Goal: Task Accomplishment & Management: Complete application form

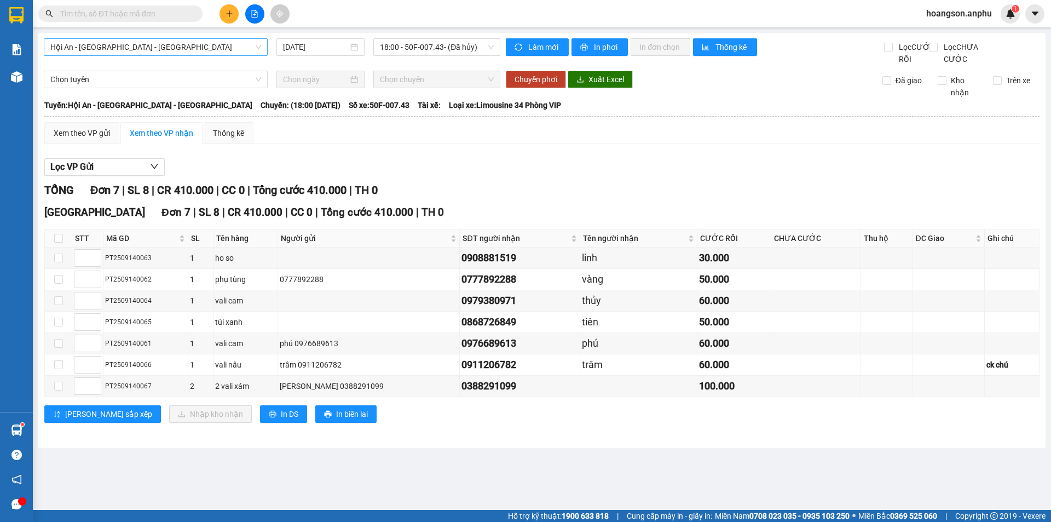
click at [141, 50] on span "Hội An - [GEOGRAPHIC_DATA] - [GEOGRAPHIC_DATA]" at bounding box center [155, 47] width 211 height 16
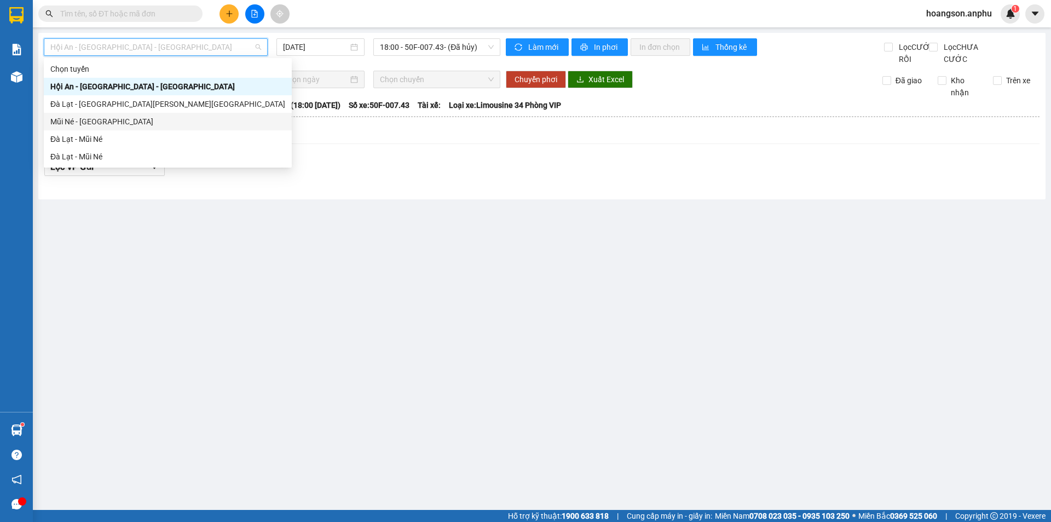
click at [113, 120] on div "Mũi Né - [GEOGRAPHIC_DATA]" at bounding box center [167, 122] width 235 height 12
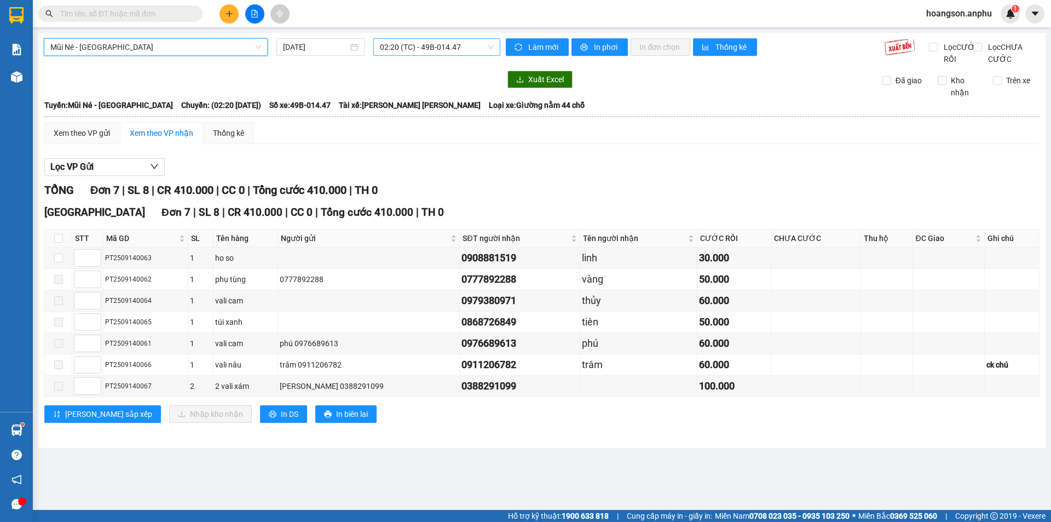
click at [447, 50] on span "02:20 (TC) - 49B-014.47" at bounding box center [437, 47] width 114 height 16
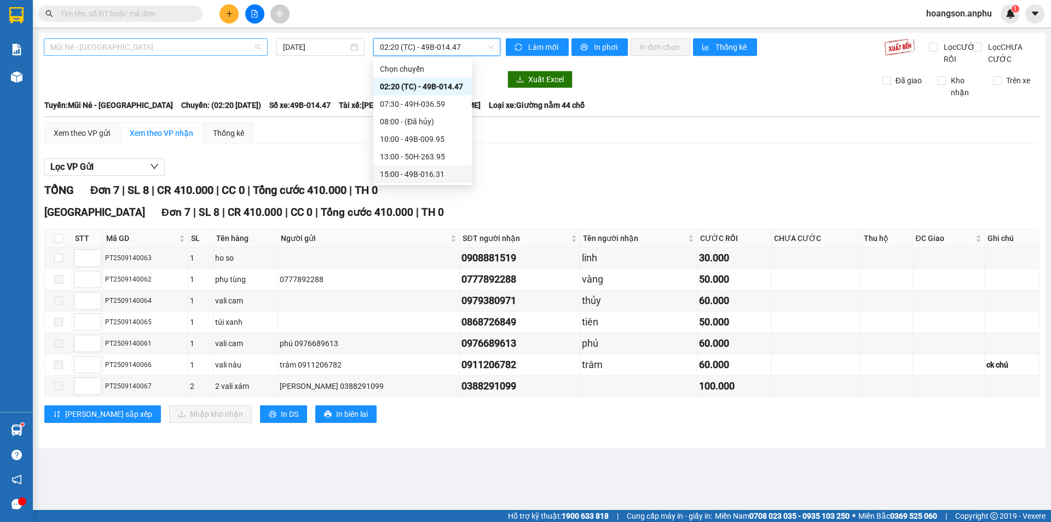
click at [152, 50] on span "Mũi Né - [GEOGRAPHIC_DATA]" at bounding box center [155, 47] width 211 height 16
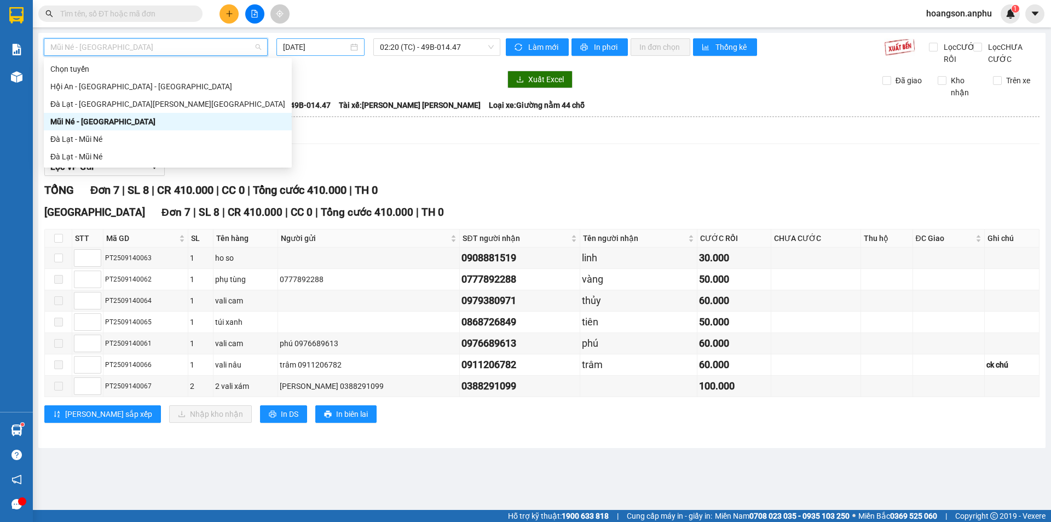
click at [299, 49] on input "[DATE]" at bounding box center [315, 47] width 65 height 12
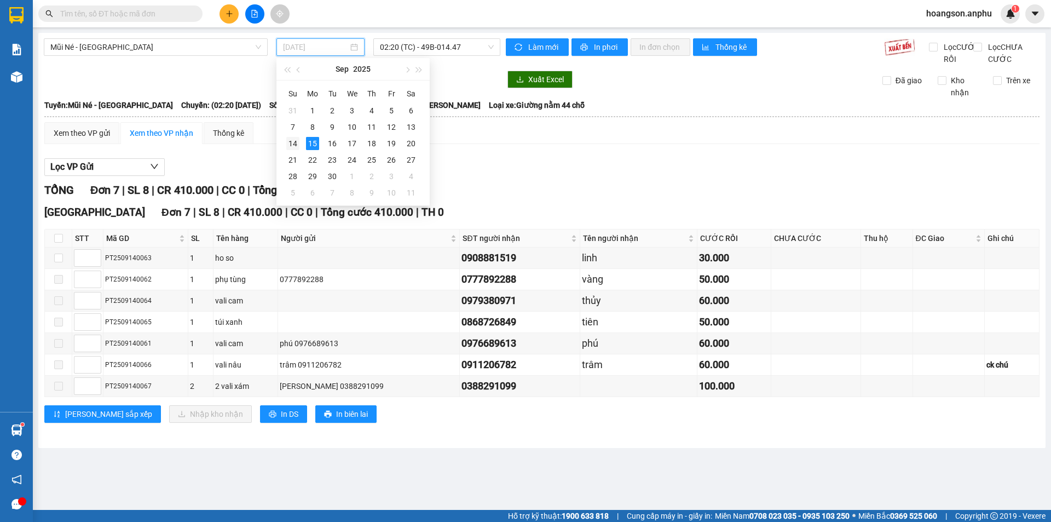
click at [298, 143] on div "14" at bounding box center [292, 143] width 13 height 13
type input "[DATE]"
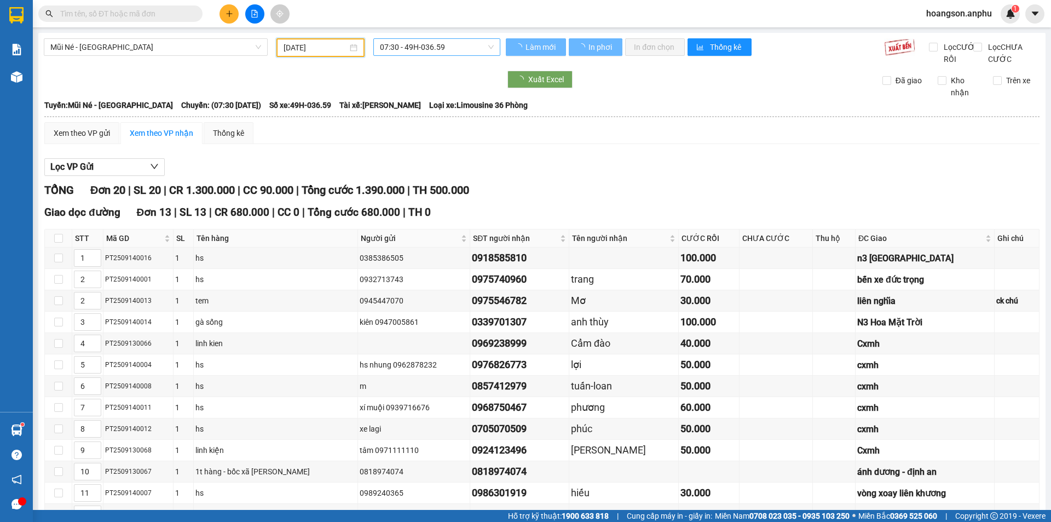
click at [399, 50] on span "07:30 - 49H-036.59" at bounding box center [437, 47] width 114 height 16
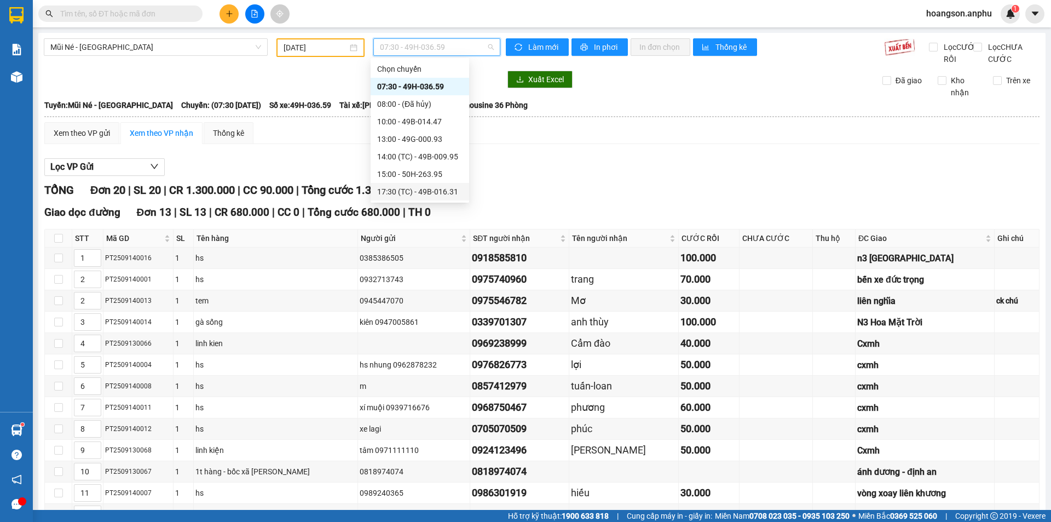
click at [412, 190] on div "17:30 (TC) - 49B-016.31" at bounding box center [419, 192] width 85 height 12
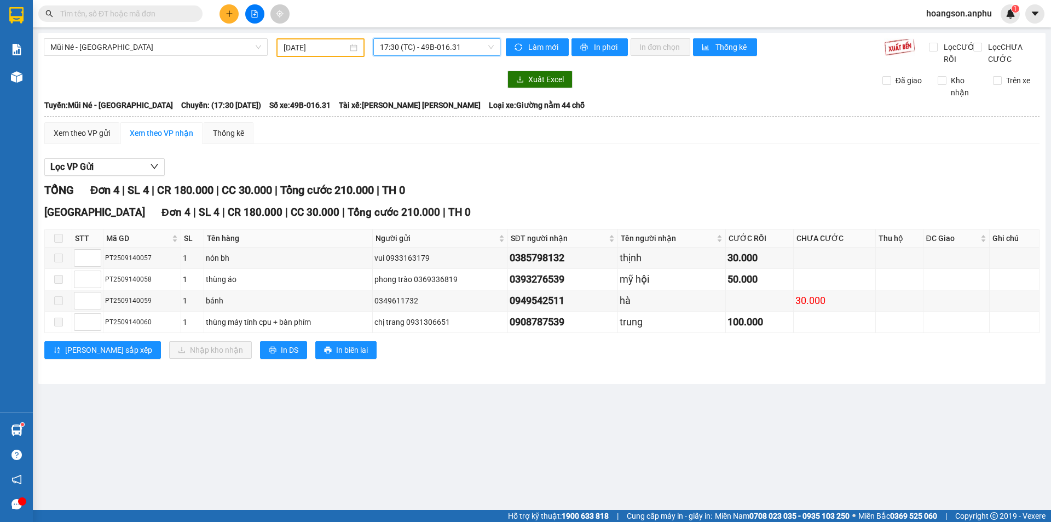
click at [983, 10] on span "hoangson.anphu" at bounding box center [959, 14] width 83 height 14
click at [958, 28] on span "Đăng xuất" at bounding box center [964, 34] width 60 height 12
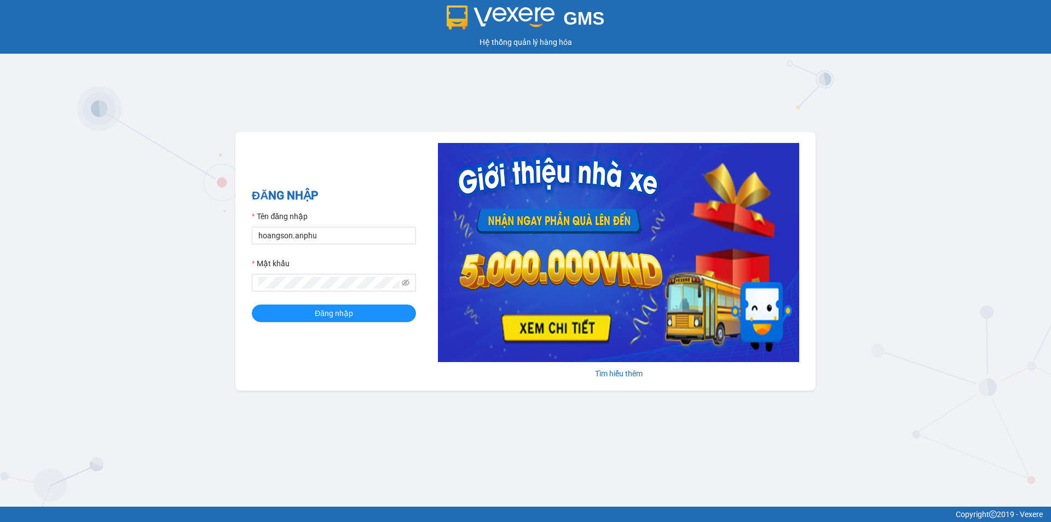
click at [324, 245] on form "Tên đăng nhập hoangson.anphu Mật khẩu Đăng nhập" at bounding box center [334, 266] width 164 height 112
click at [327, 232] on input "hoangson.anphu" at bounding box center [334, 236] width 164 height 18
type input "yen.anphu"
click at [303, 307] on button "Đăng nhập" at bounding box center [334, 313] width 164 height 18
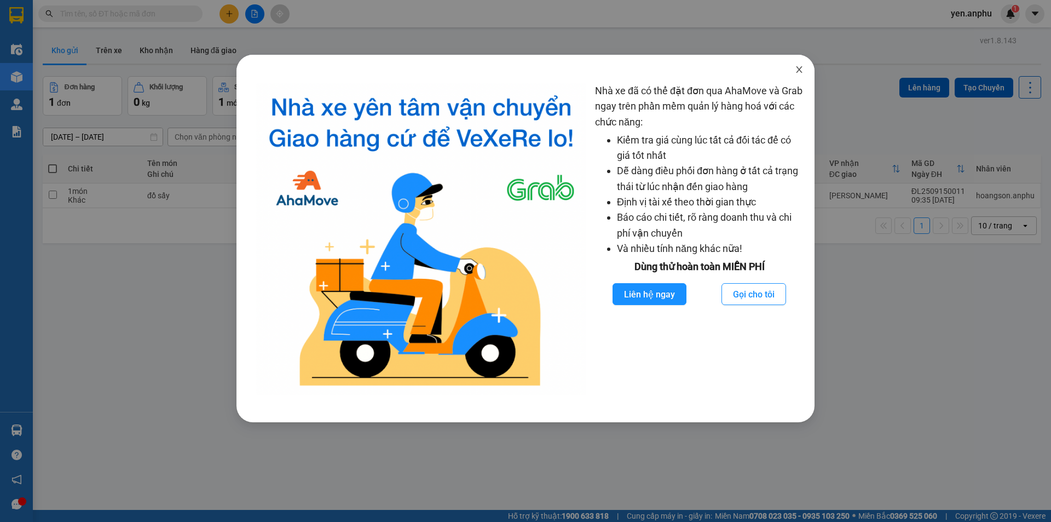
click at [798, 71] on icon "close" at bounding box center [799, 69] width 9 height 9
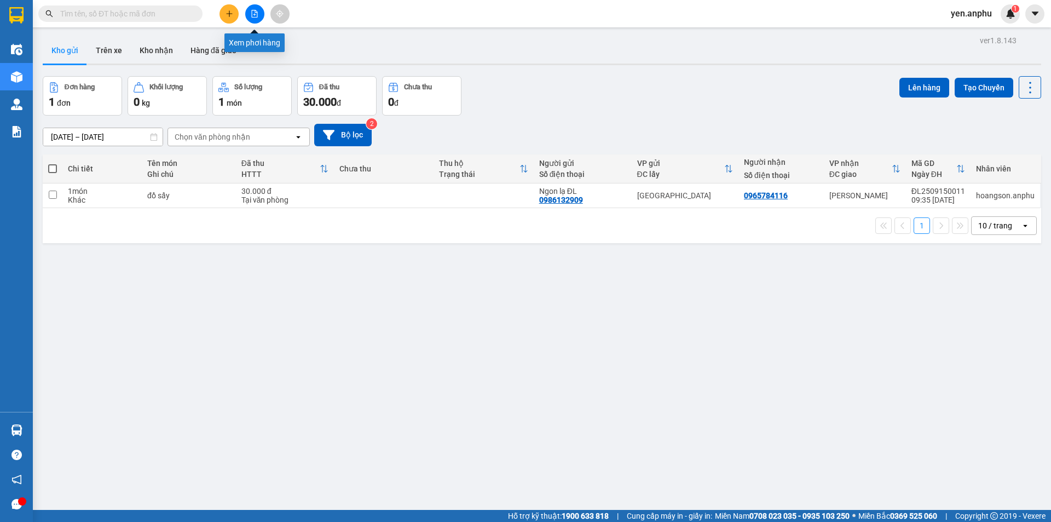
click at [250, 18] on button at bounding box center [254, 13] width 19 height 19
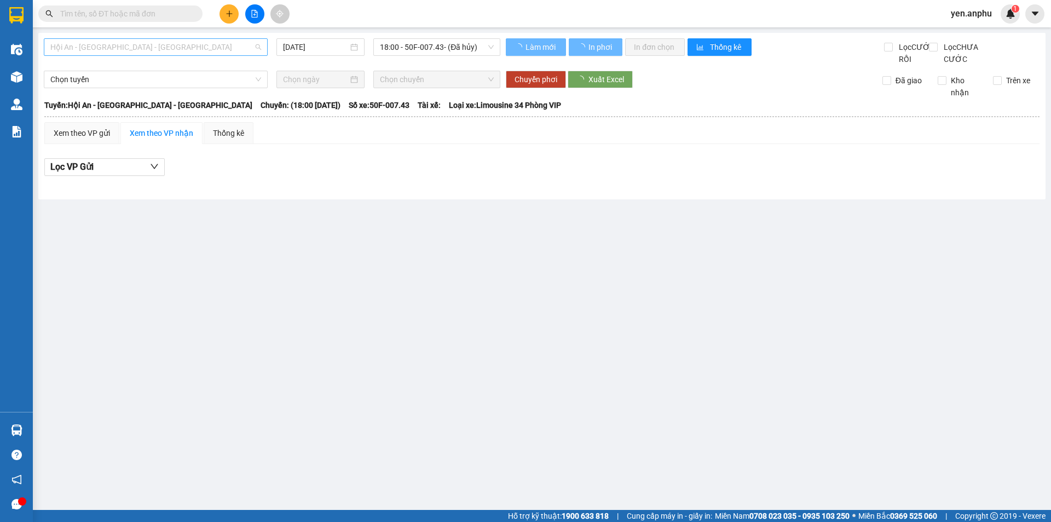
click at [95, 41] on span "Hội An - [GEOGRAPHIC_DATA] - [GEOGRAPHIC_DATA]" at bounding box center [155, 47] width 211 height 16
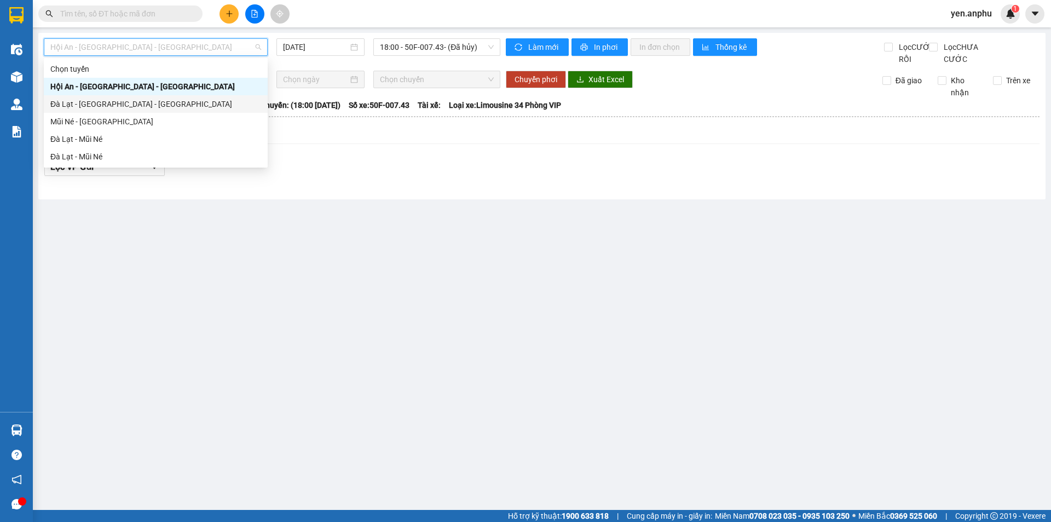
click at [92, 110] on div "Đà Lạt - [GEOGRAPHIC_DATA] - [GEOGRAPHIC_DATA]" at bounding box center [155, 104] width 211 height 12
type input "[DATE]"
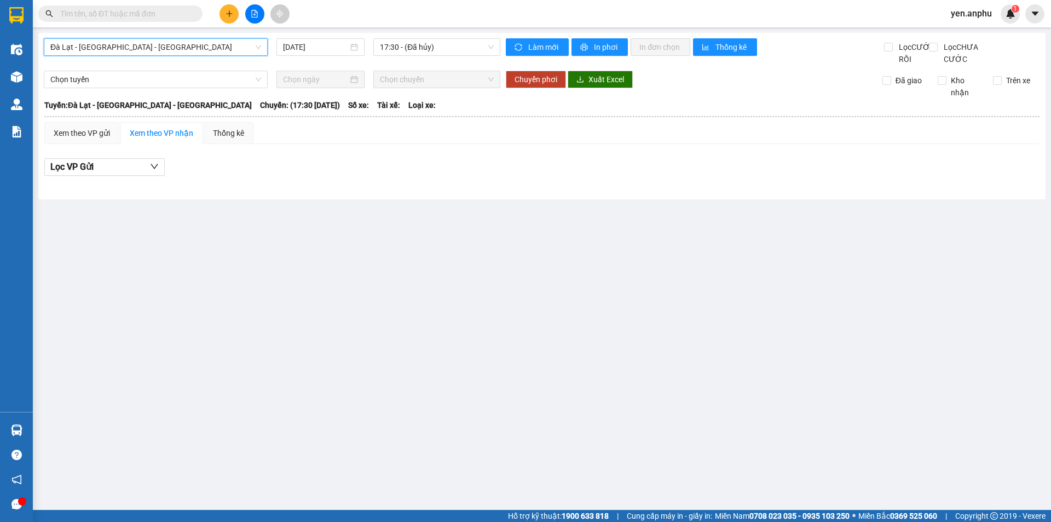
click at [110, 37] on div "[GEOGRAPHIC_DATA] - [GEOGRAPHIC_DATA] - Hội An [GEOGRAPHIC_DATA] - [GEOGRAPHIC_…" at bounding box center [541, 116] width 1007 height 166
click at [107, 49] on span "Đà Lạt - [GEOGRAPHIC_DATA] - [GEOGRAPHIC_DATA]" at bounding box center [155, 47] width 211 height 16
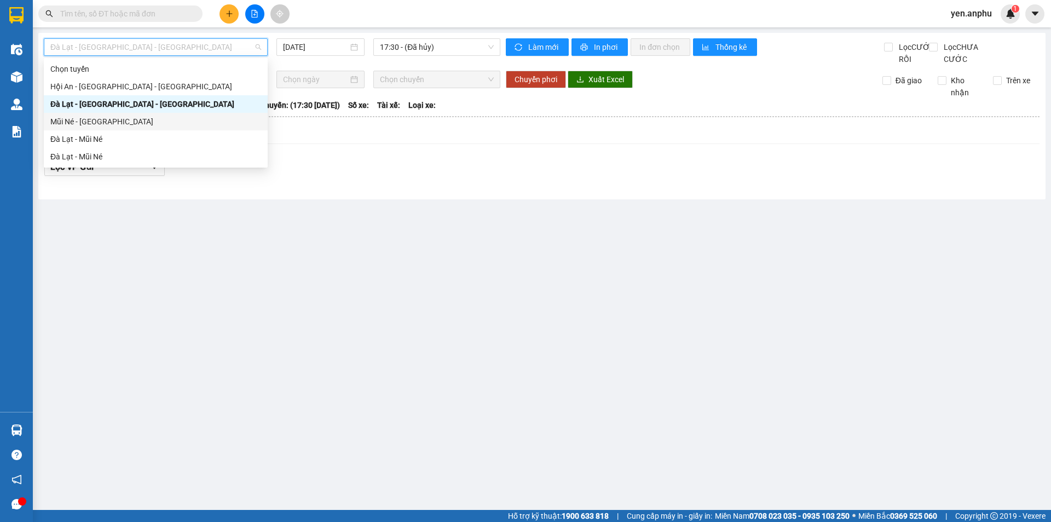
click at [83, 124] on div "Mũi Né - [GEOGRAPHIC_DATA]" at bounding box center [155, 122] width 211 height 12
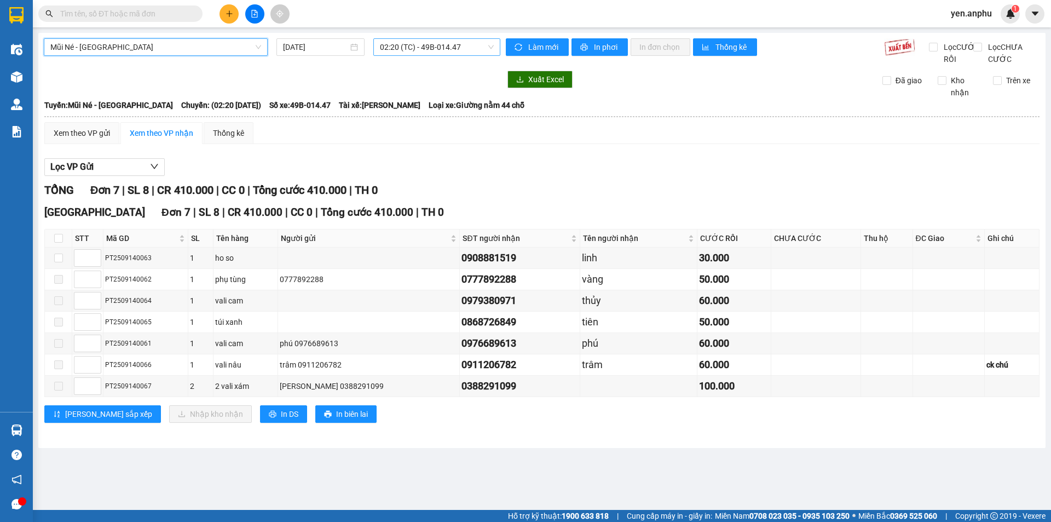
click at [455, 51] on span "02:20 (TC) - 49B-014.47" at bounding box center [437, 47] width 114 height 16
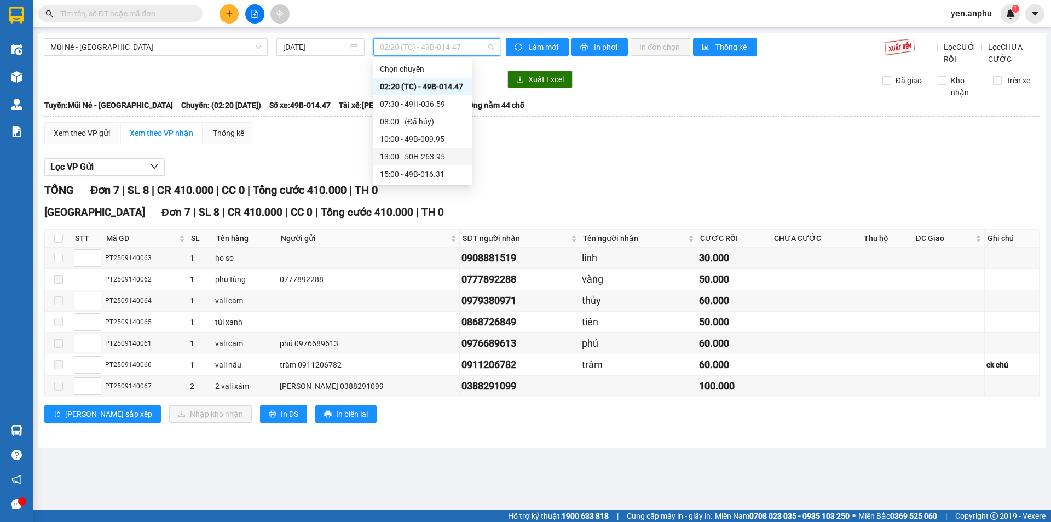
click at [406, 159] on div "13:00 - 50H-263.95" at bounding box center [422, 157] width 85 height 12
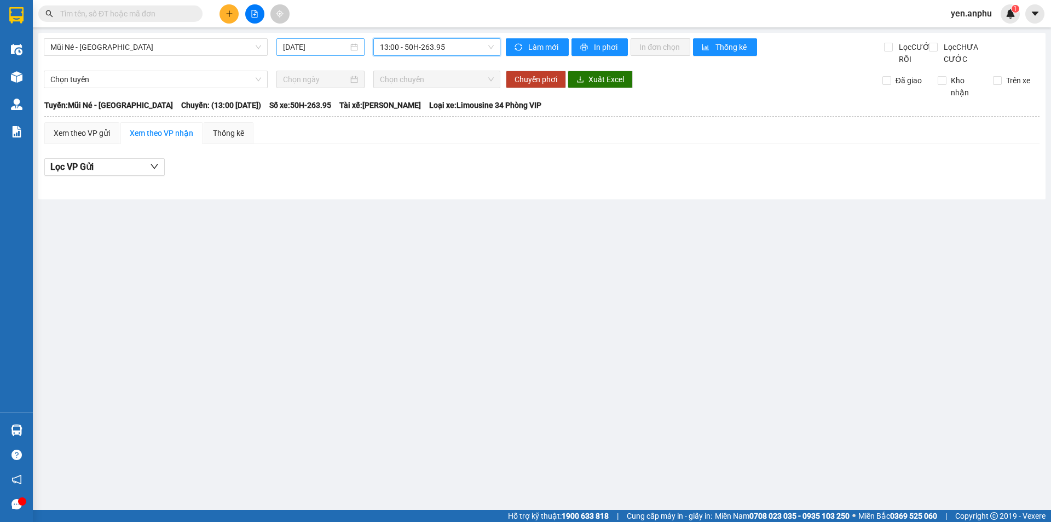
click at [330, 44] on input "[DATE]" at bounding box center [315, 47] width 65 height 12
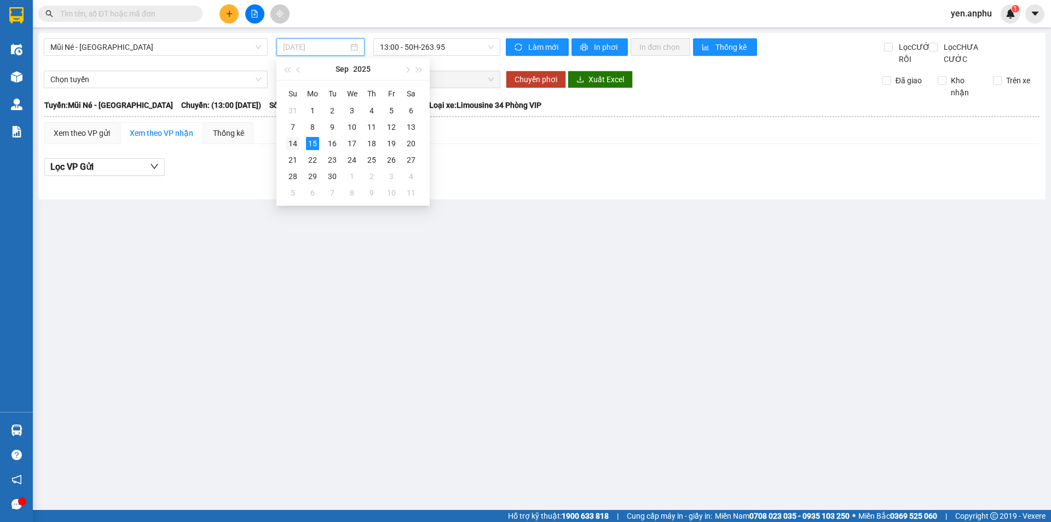
click at [296, 146] on div "14" at bounding box center [292, 143] width 13 height 13
type input "[DATE]"
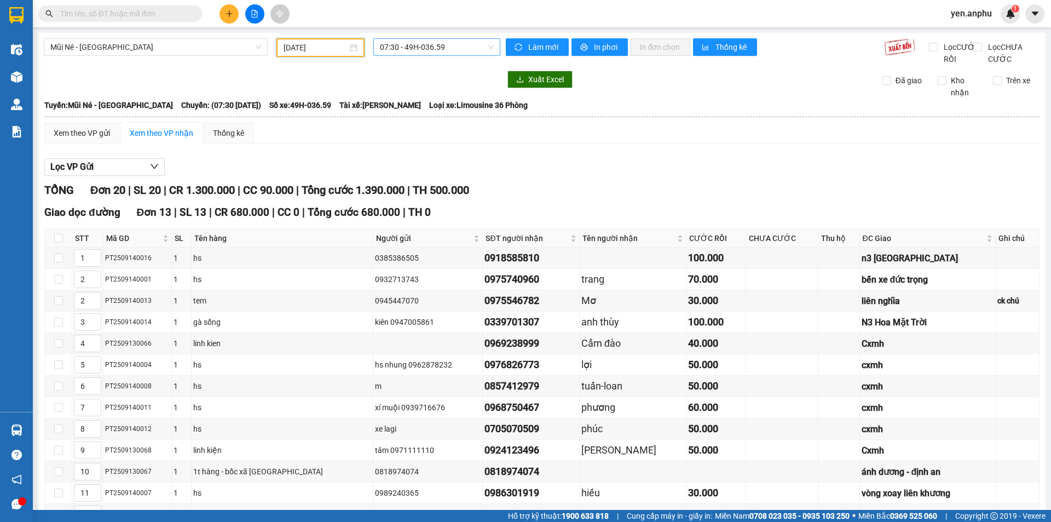
click at [419, 47] on span "07:30 - 49H-036.59" at bounding box center [437, 47] width 114 height 16
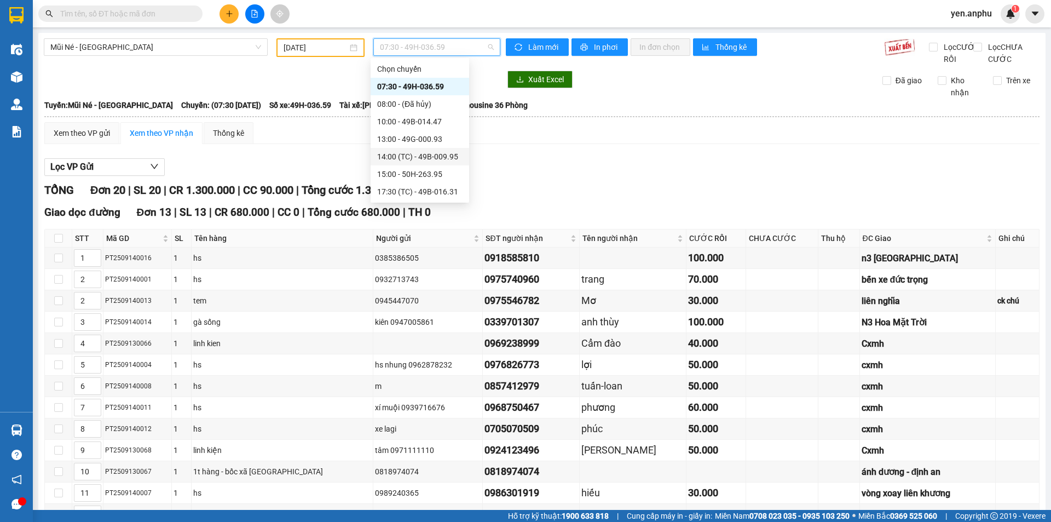
click at [406, 141] on div "13:00 - 49G-000.93" at bounding box center [419, 139] width 85 height 12
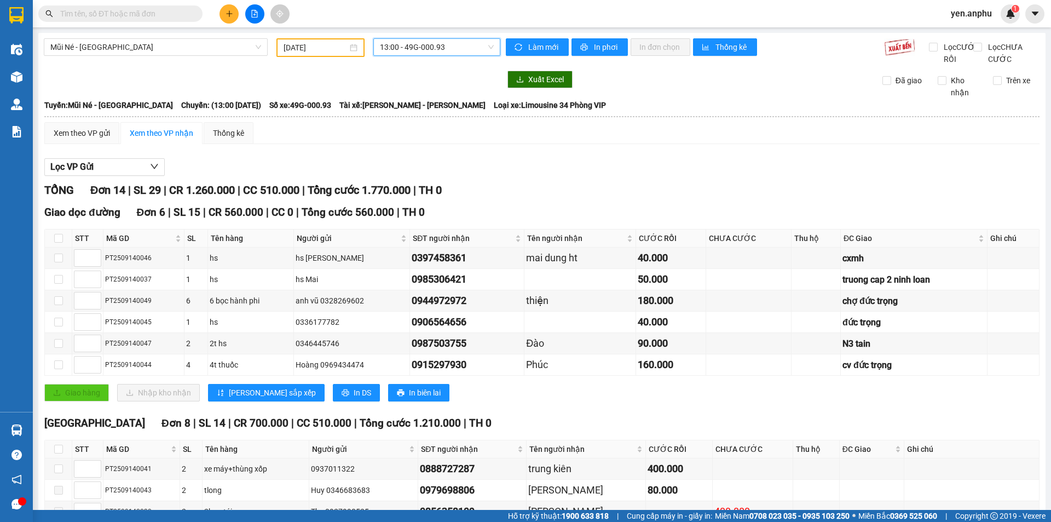
click at [418, 43] on span "13:00 - 49G-000.93" at bounding box center [437, 47] width 114 height 16
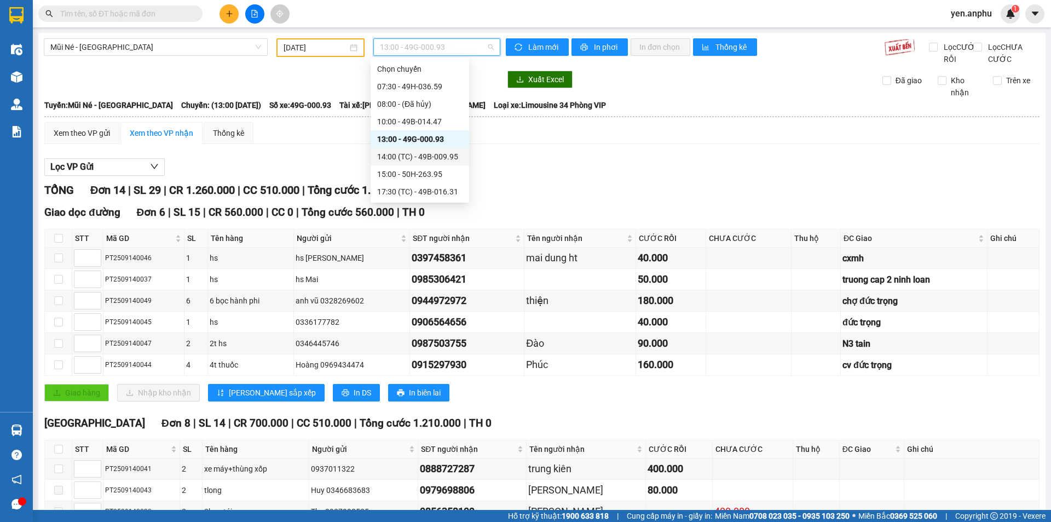
click at [401, 159] on div "14:00 (TC) - 49B-009.95" at bounding box center [419, 157] width 85 height 12
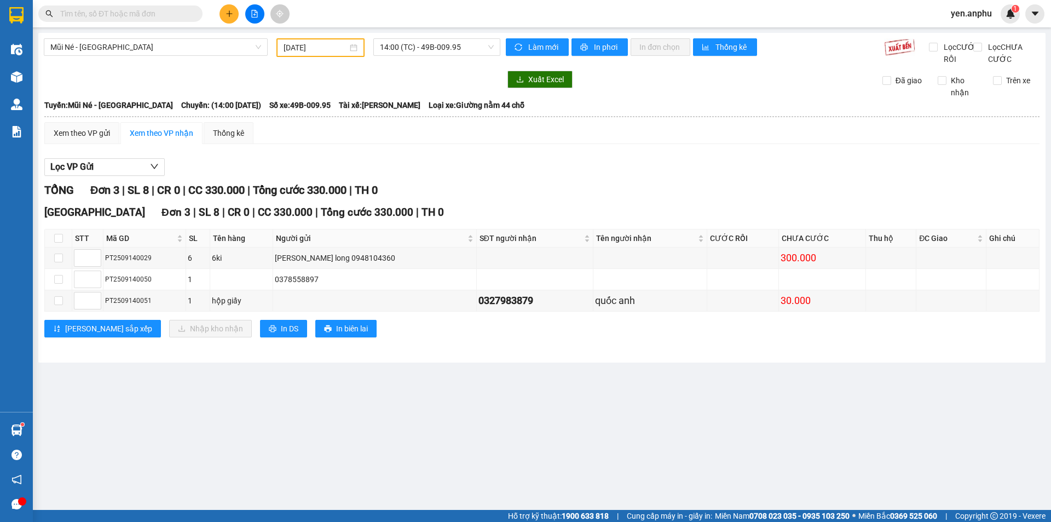
click at [231, 25] on div "Kết quả tìm kiếm ( 0 ) Bộ lọc No Data yen.anphu 1" at bounding box center [525, 13] width 1051 height 27
click at [231, 24] on div "Kết quả tìm kiếm ( 0 ) Bộ lọc No Data yen.anphu 1" at bounding box center [525, 13] width 1051 height 27
click at [232, 14] on icon "plus" at bounding box center [229, 13] width 6 height 1
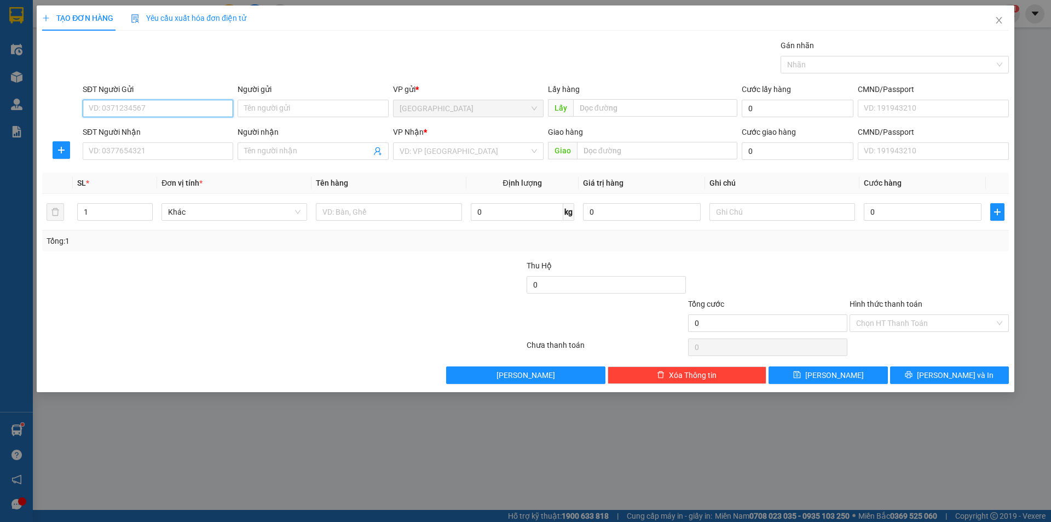
click at [189, 107] on input "SĐT Người Gửi" at bounding box center [158, 109] width 151 height 18
click at [180, 123] on div "0368886833 - [PERSON_NAME]" at bounding box center [158, 131] width 151 height 18
type input "0368886833"
type input "[PERSON_NAME]"
type input "[DEMOGRAPHIC_DATA][GEOGRAPHIC_DATA] không"
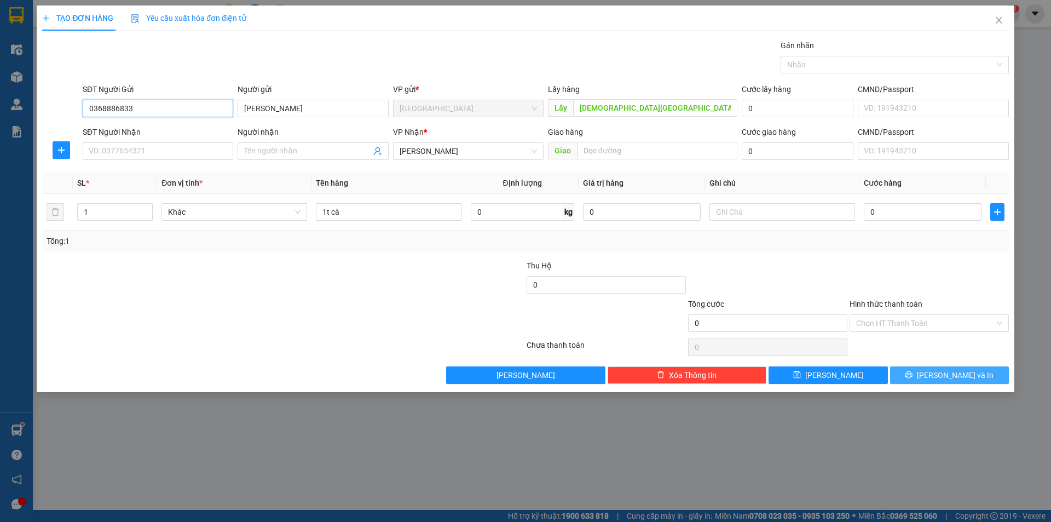
type input "0368886833"
click at [921, 382] on button "[PERSON_NAME] và In" at bounding box center [949, 375] width 119 height 18
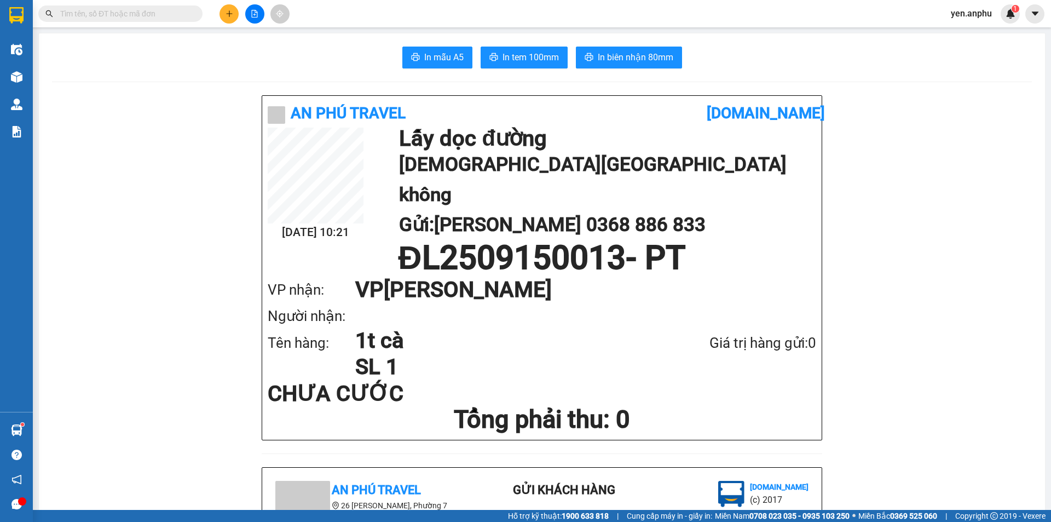
click at [249, 13] on button at bounding box center [254, 13] width 19 height 19
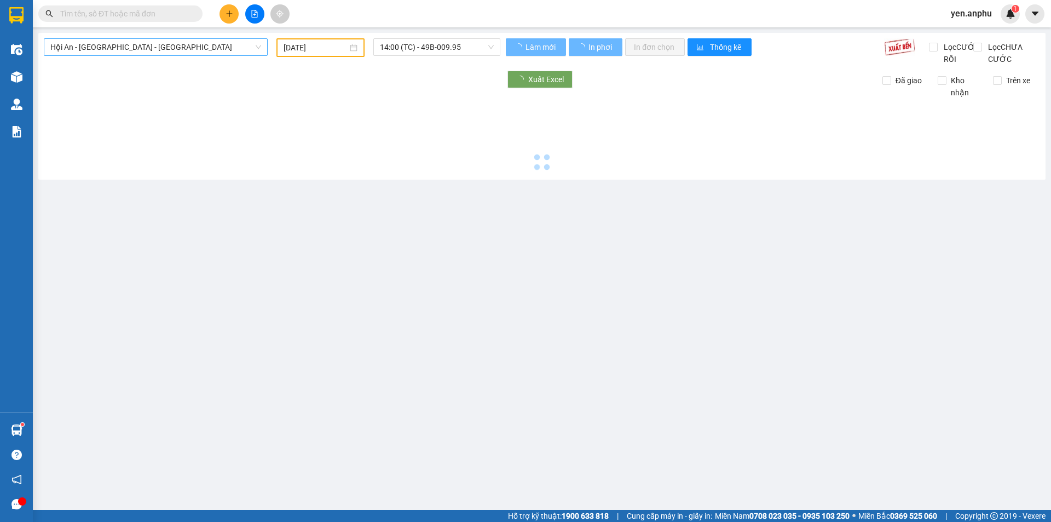
type input "[DATE]"
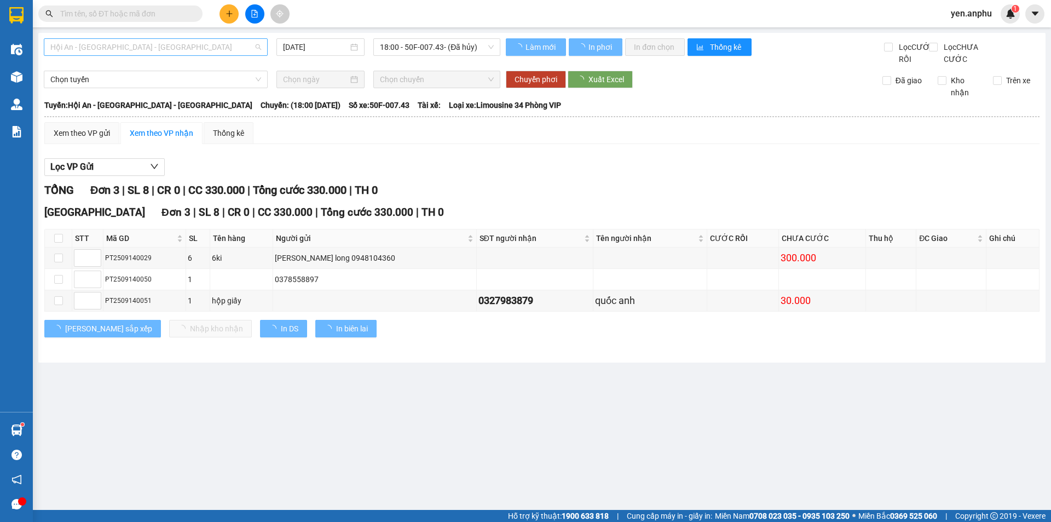
click at [111, 50] on span "Hội An - [GEOGRAPHIC_DATA] - [GEOGRAPHIC_DATA]" at bounding box center [155, 47] width 211 height 16
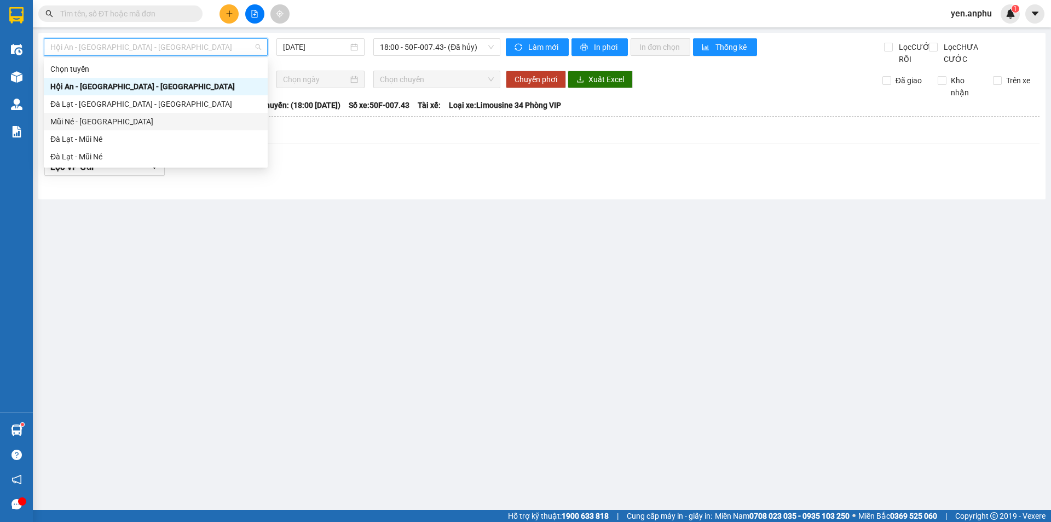
click at [93, 118] on div "Mũi Né - [GEOGRAPHIC_DATA]" at bounding box center [155, 122] width 211 height 12
type input "[DATE]"
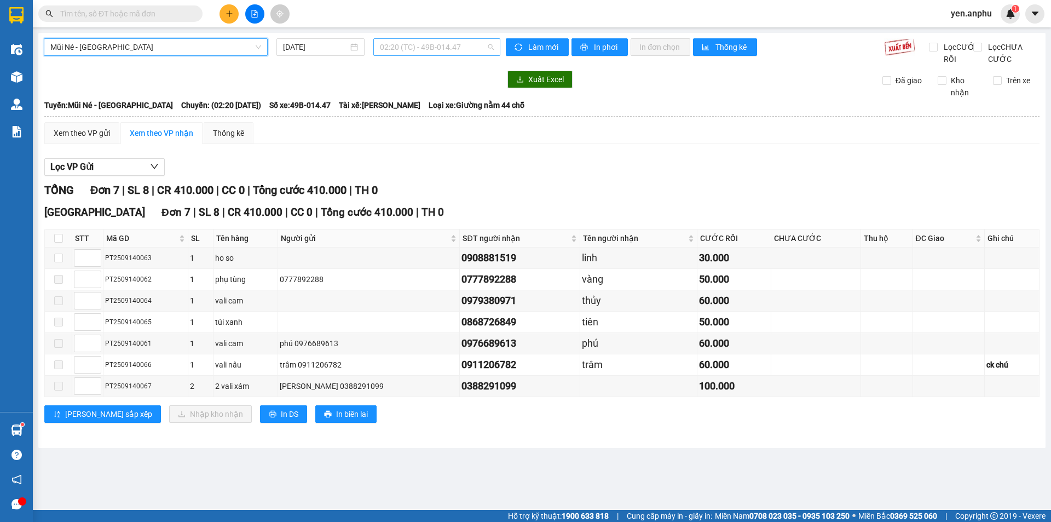
click at [431, 43] on span "02:20 (TC) - 49B-014.47" at bounding box center [437, 47] width 114 height 16
click at [413, 45] on span "02:20 (TC) - 49B-014.47" at bounding box center [437, 47] width 114 height 16
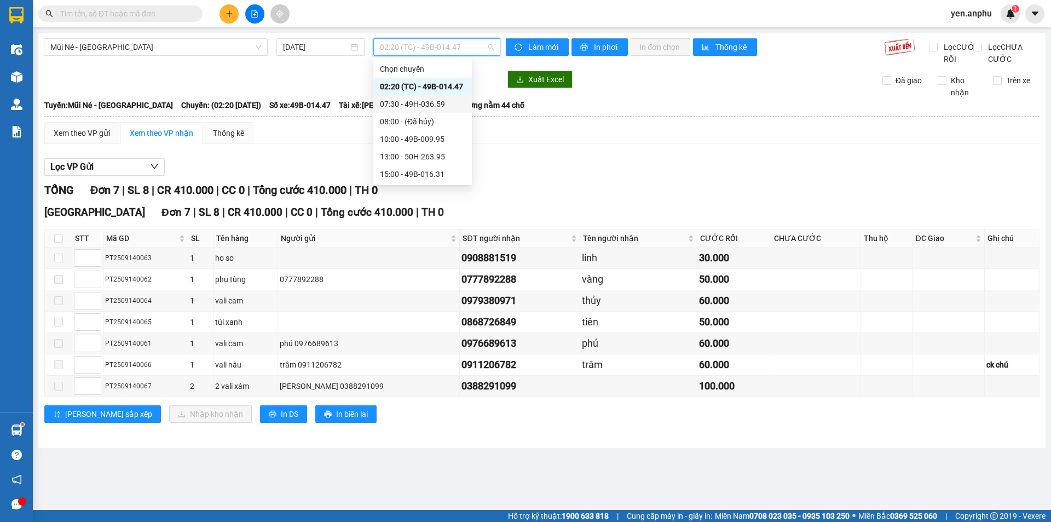
click at [412, 107] on div "07:30 - 49H-036.59" at bounding box center [422, 104] width 85 height 12
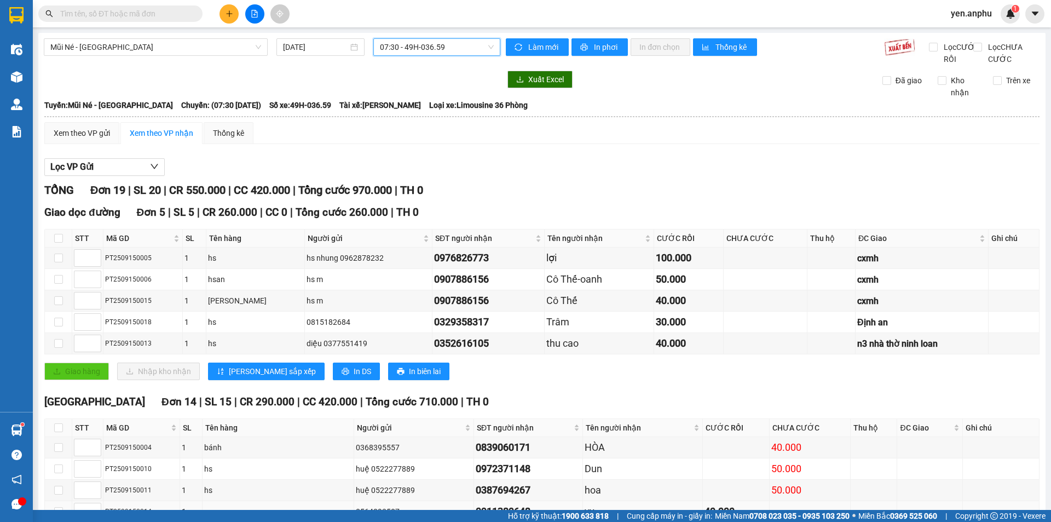
scroll to position [295, 0]
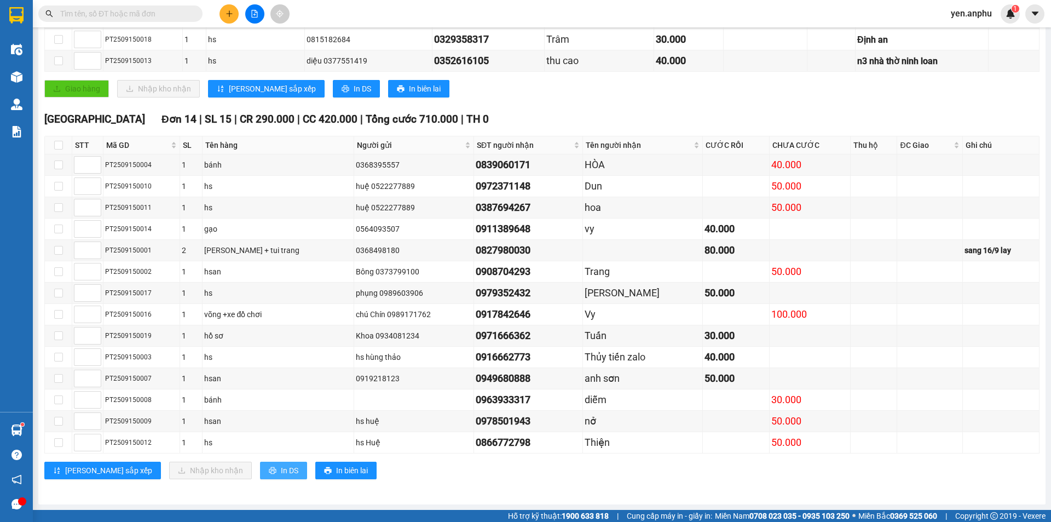
click at [260, 466] on button "In DS" at bounding box center [283, 471] width 47 height 18
click at [116, 9] on input "text" at bounding box center [124, 14] width 129 height 12
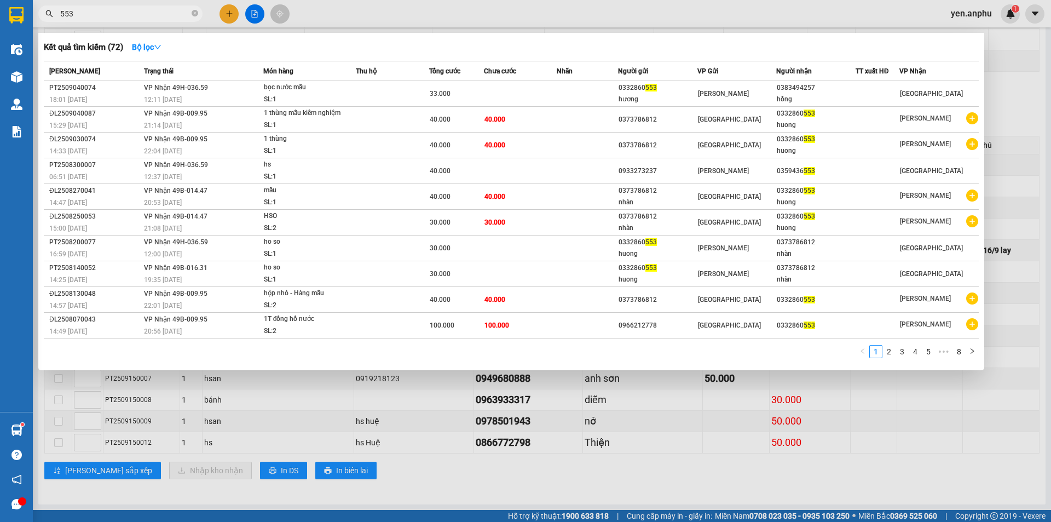
type input "553"
click at [340, 18] on div at bounding box center [525, 261] width 1051 height 522
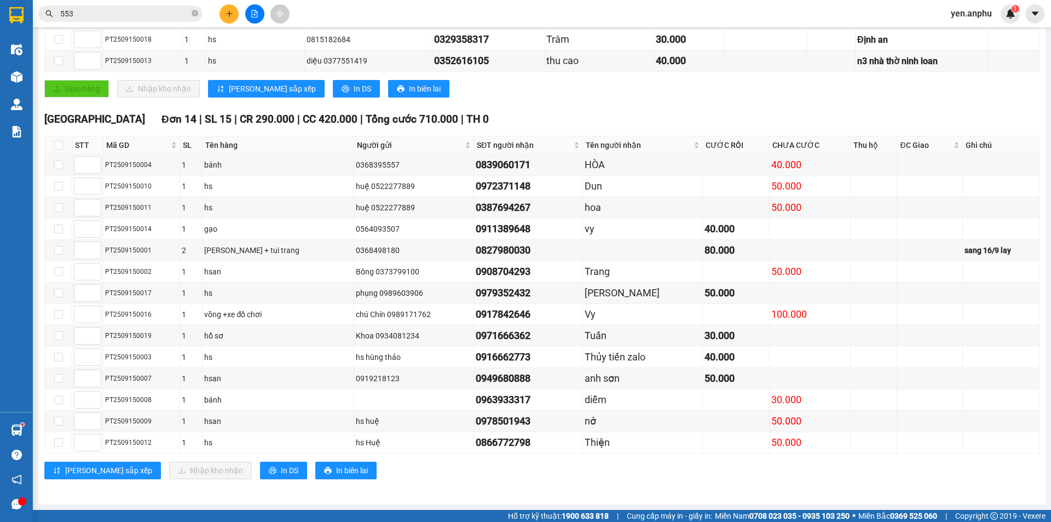
click at [255, 18] on button at bounding box center [254, 13] width 19 height 19
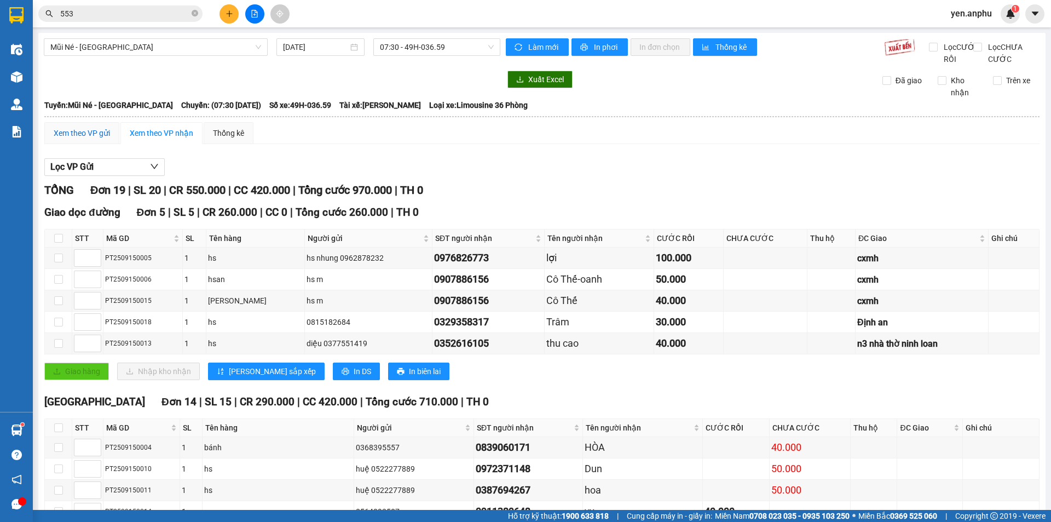
click at [103, 139] on div "Xem theo VP gửi" at bounding box center [82, 133] width 56 height 12
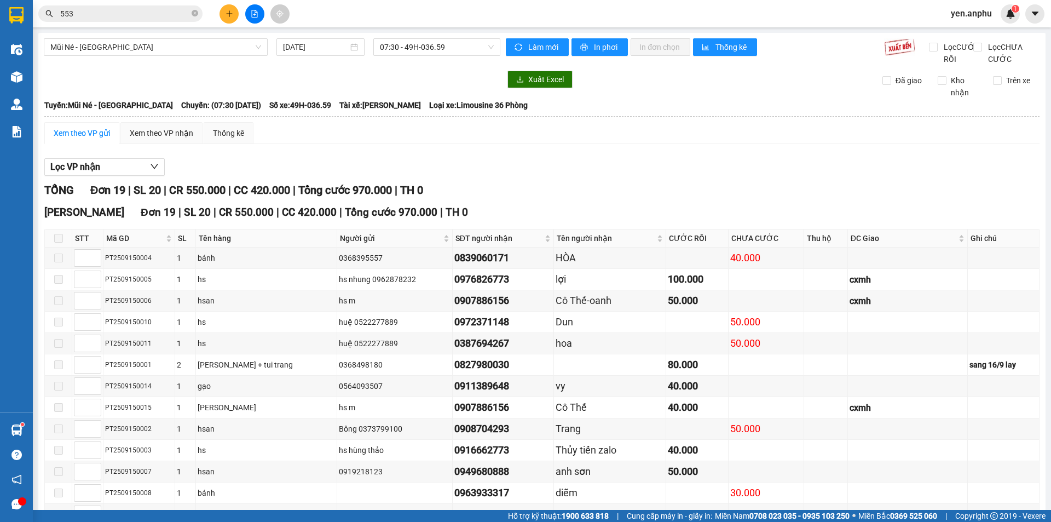
click at [229, 11] on icon "plus" at bounding box center [230, 14] width 8 height 8
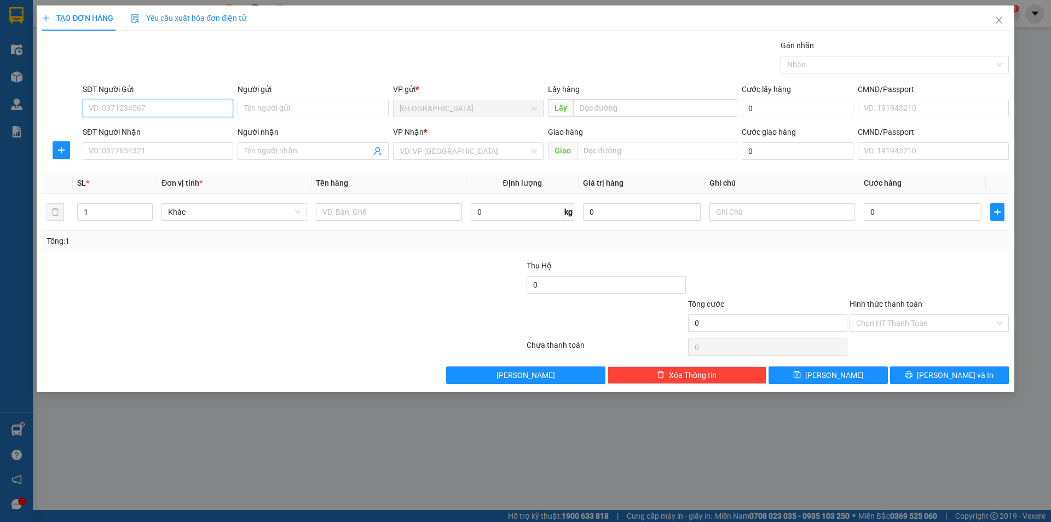
click at [169, 105] on input "SĐT Người Gửi" at bounding box center [158, 109] width 151 height 18
click at [176, 134] on div "0978060696" at bounding box center [157, 130] width 137 height 12
type input "0978060696"
type input "đức trọng"
type input "[PERSON_NAME]"
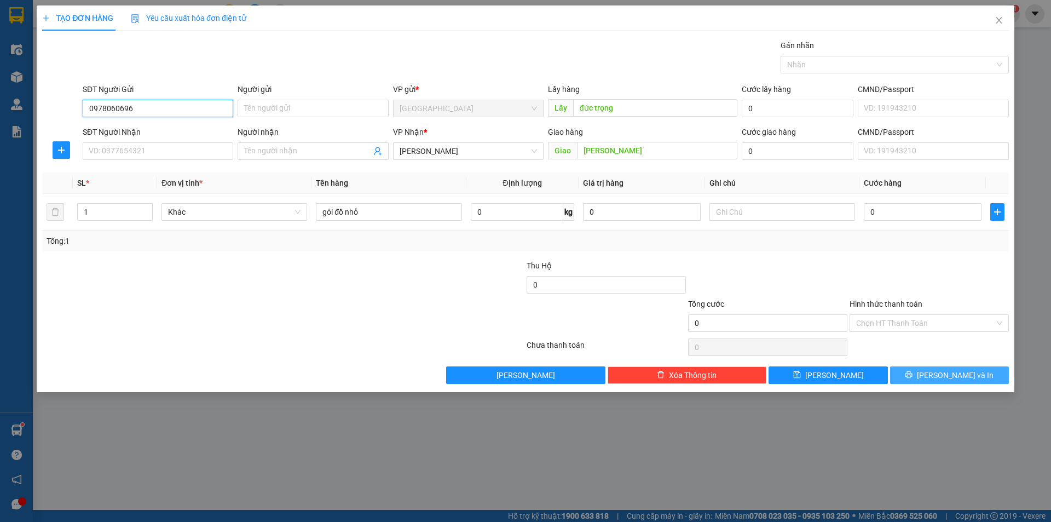
type input "0978060696"
click at [959, 370] on span "[PERSON_NAME] và In" at bounding box center [955, 375] width 77 height 12
